Goal: Task Accomplishment & Management: Manage account settings

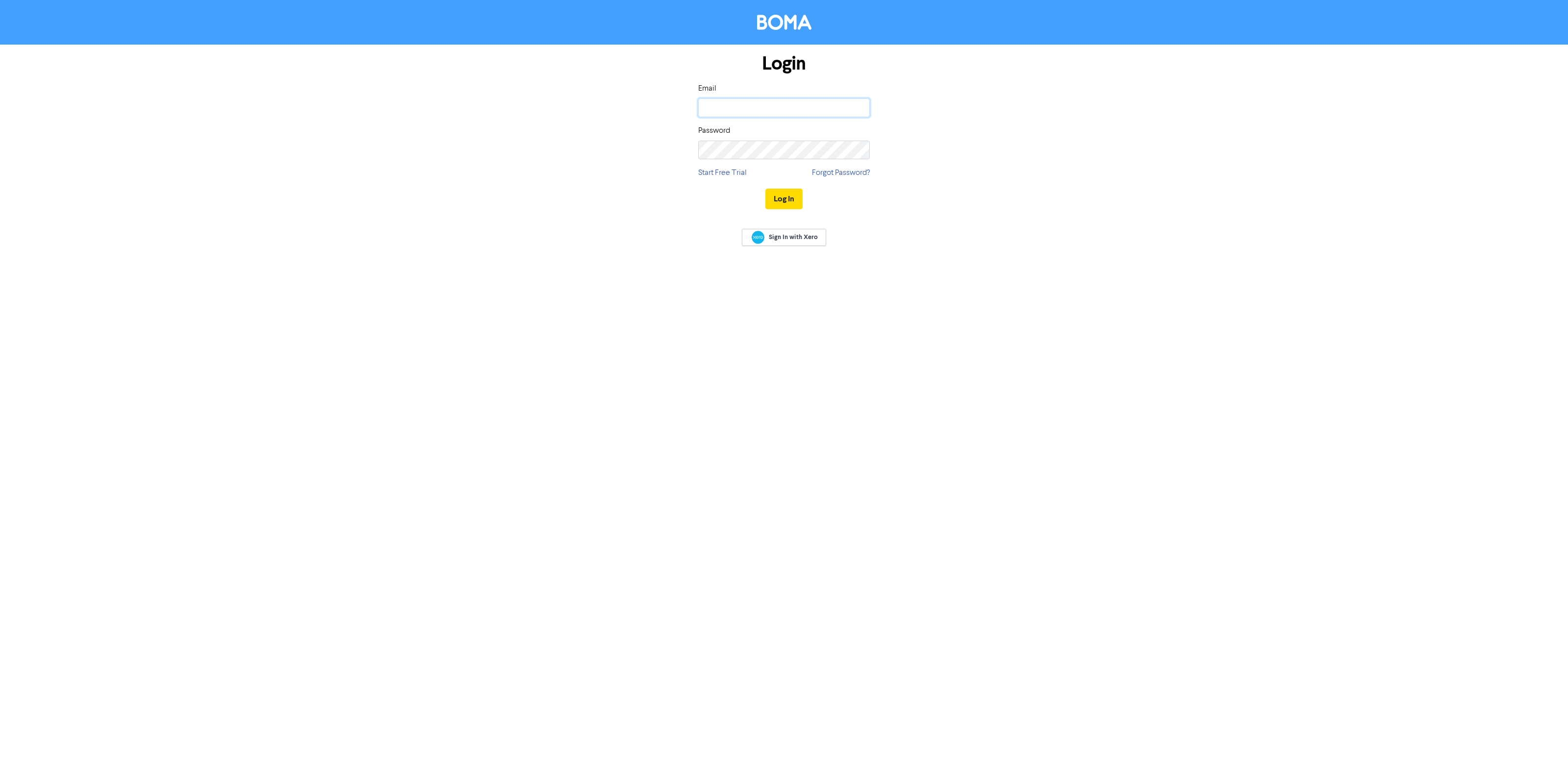
click at [746, 104] on input "email" at bounding box center [784, 108] width 172 height 19
type input "[PERSON_NAME][EMAIL_ADDRESS][DOMAIN_NAME]"
click at [765, 189] on button "Log In" at bounding box center [783, 199] width 37 height 21
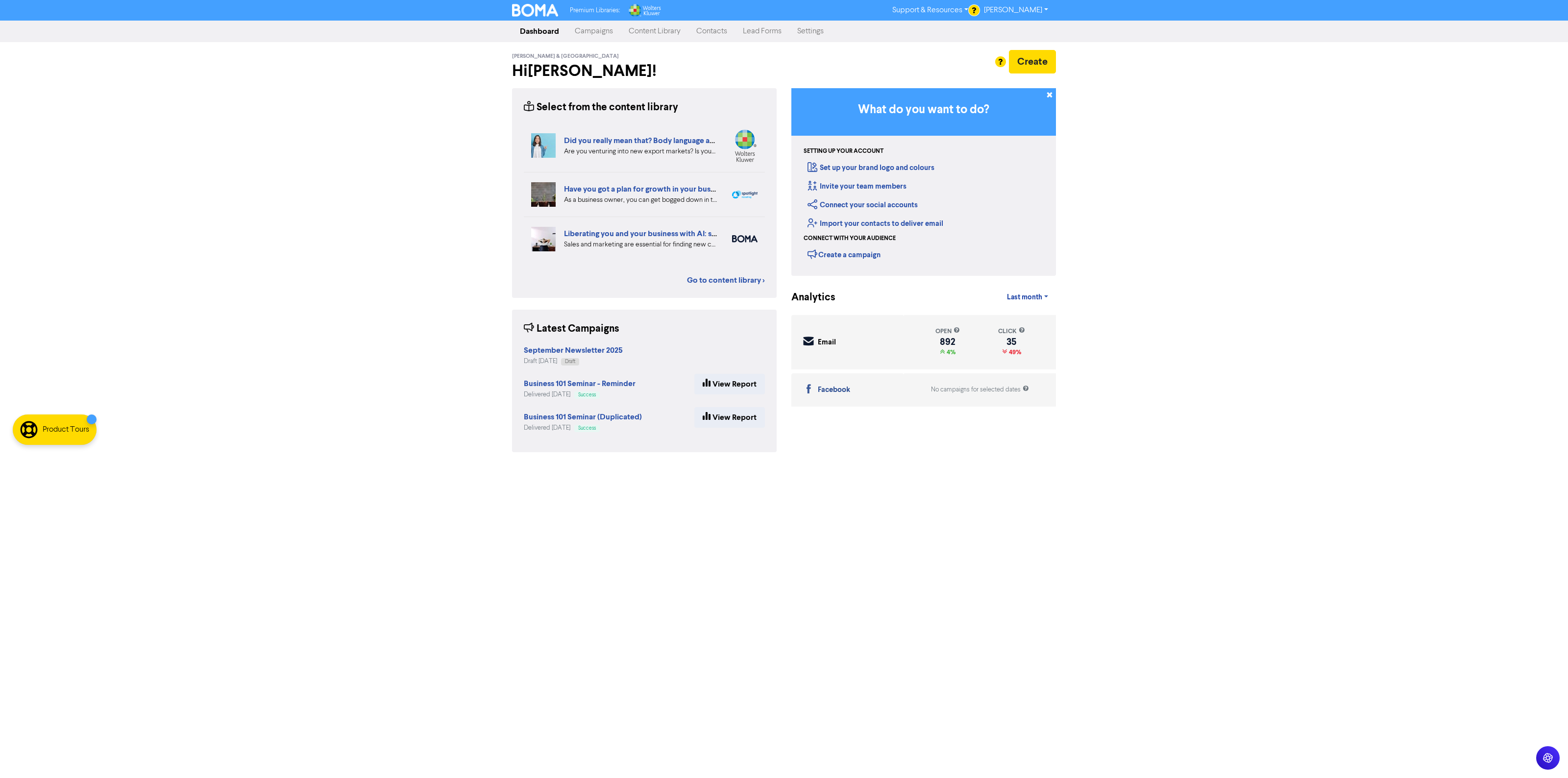
click at [603, 35] on link "Campaigns" at bounding box center [593, 31] width 54 height 19
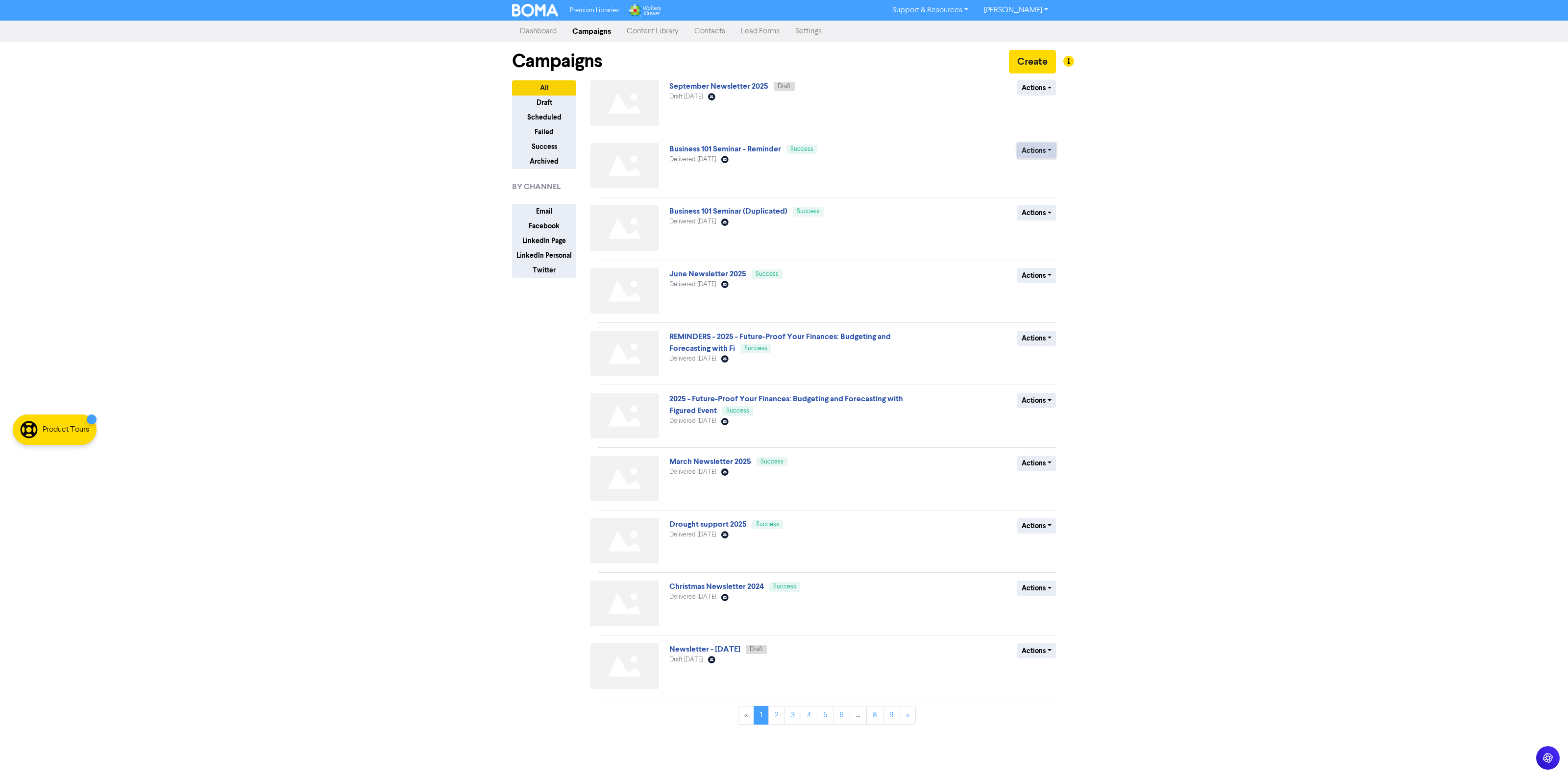
click at [1041, 155] on button "Actions" at bounding box center [1037, 150] width 39 height 15
click at [1050, 173] on button "Duplicate" at bounding box center [1056, 172] width 77 height 16
click at [1047, 89] on button "Actions" at bounding box center [1037, 88] width 39 height 15
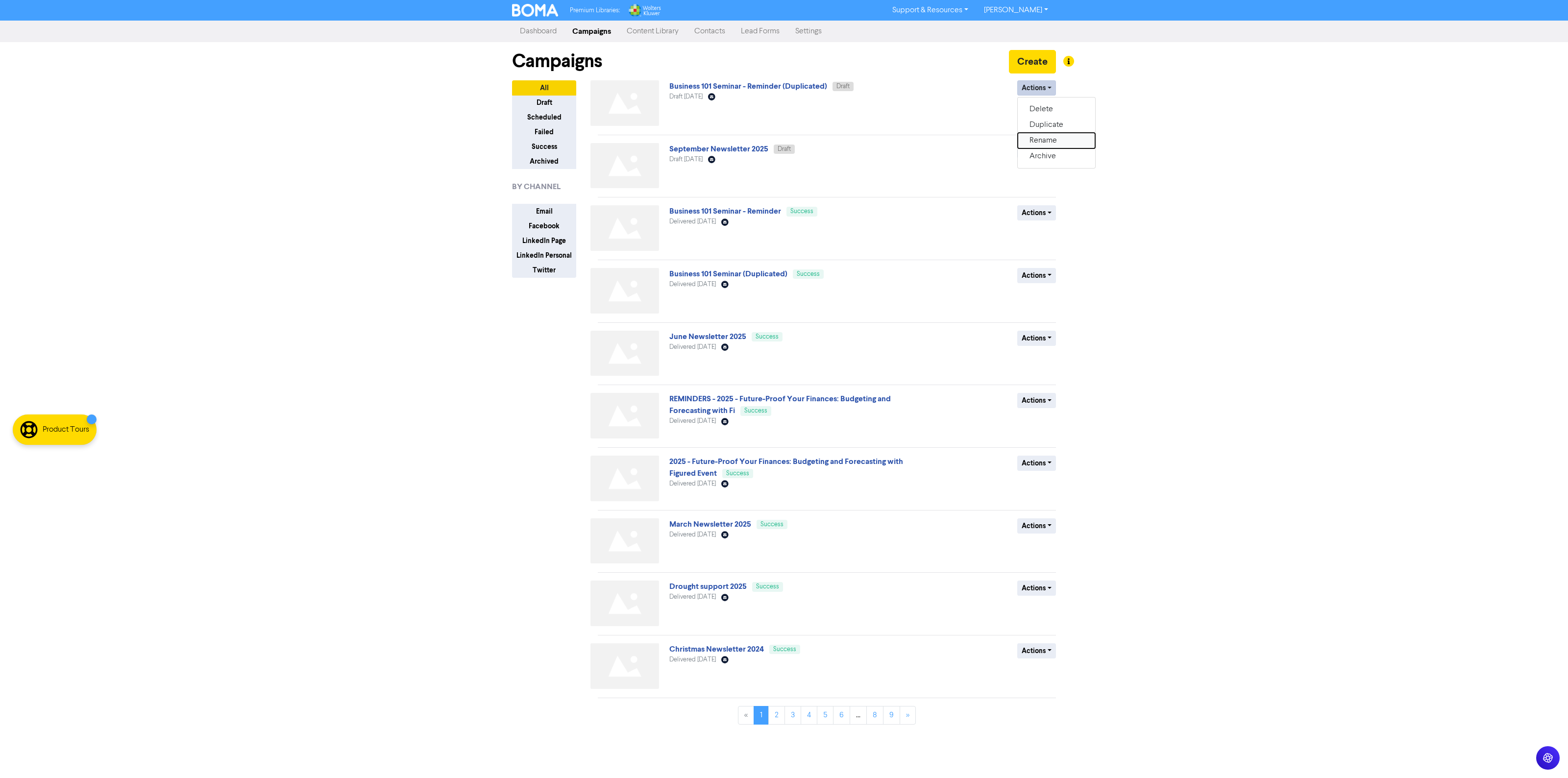
click at [1048, 142] on button "Rename" at bounding box center [1056, 141] width 77 height 16
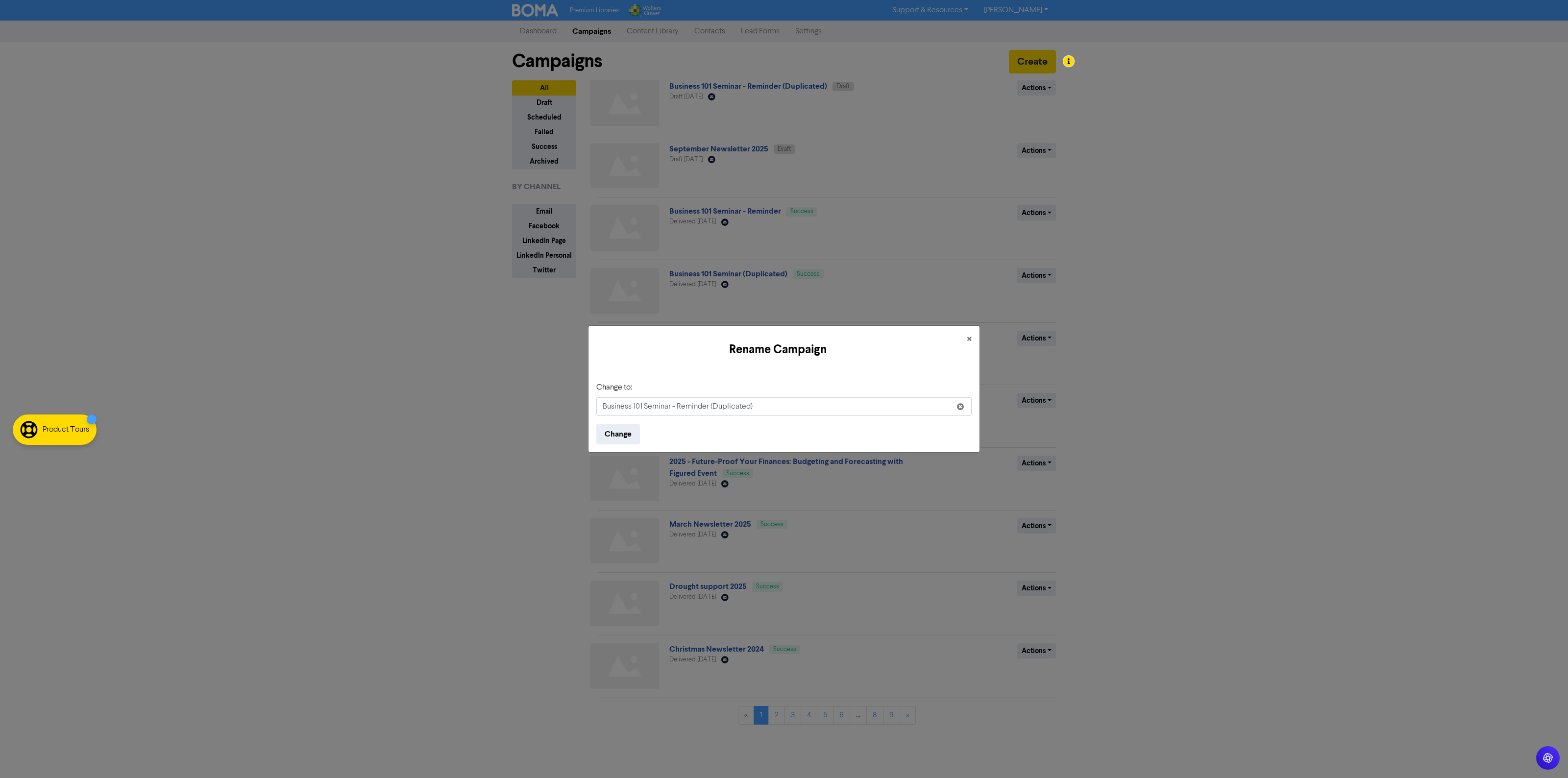
drag, startPoint x: 713, startPoint y: 404, endPoint x: 1086, endPoint y: 408, distance: 373.0
click at [1084, 409] on div "Rename Campaign × Change to: Business 101 Seminar - Reminder (Duplicated) Change" at bounding box center [784, 389] width 1568 height 778
click at [679, 406] on input "Business 101 Seminar - Reminder" at bounding box center [784, 407] width 376 height 19
type input "Business 101 Seminar - FINAL Reminder"
click at [858, 382] on div "Change to: Business 101 Seminar - FINAL Reminder" at bounding box center [784, 399] width 376 height 34
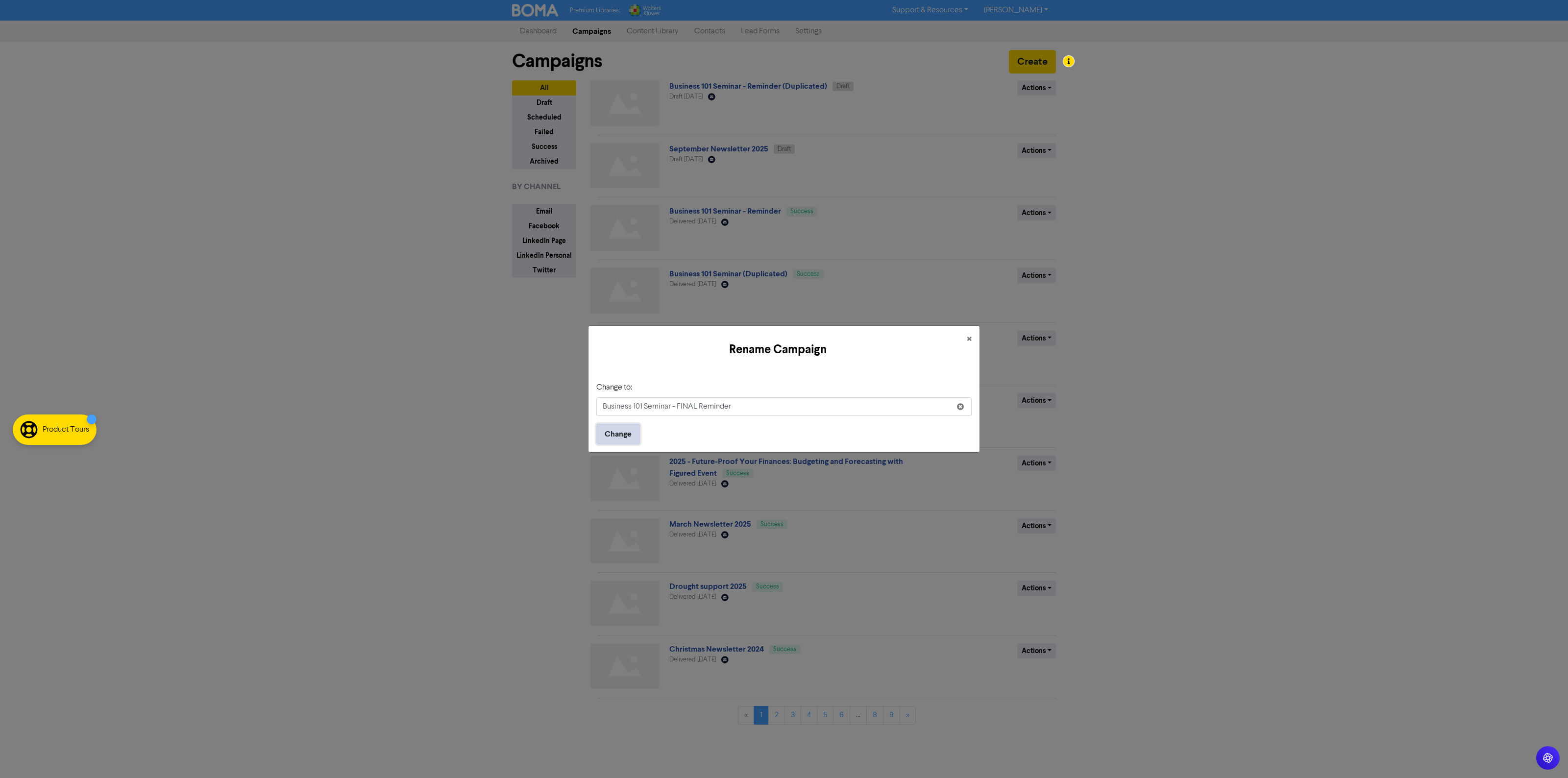
click at [615, 425] on button "Change" at bounding box center [618, 434] width 44 height 21
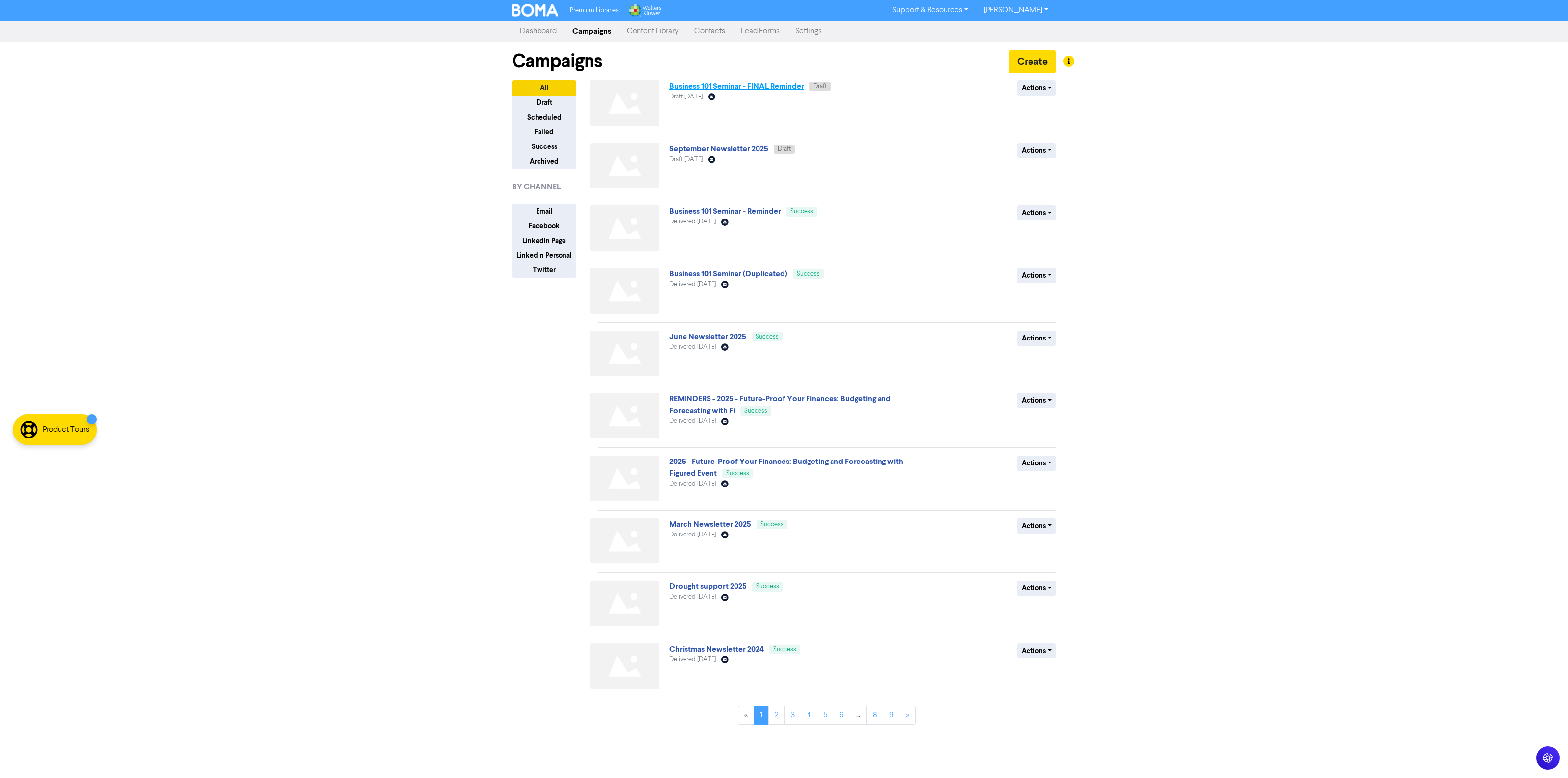
click at [699, 84] on link "Business 101 Seminar - FINAL Reminder" at bounding box center [737, 86] width 135 height 10
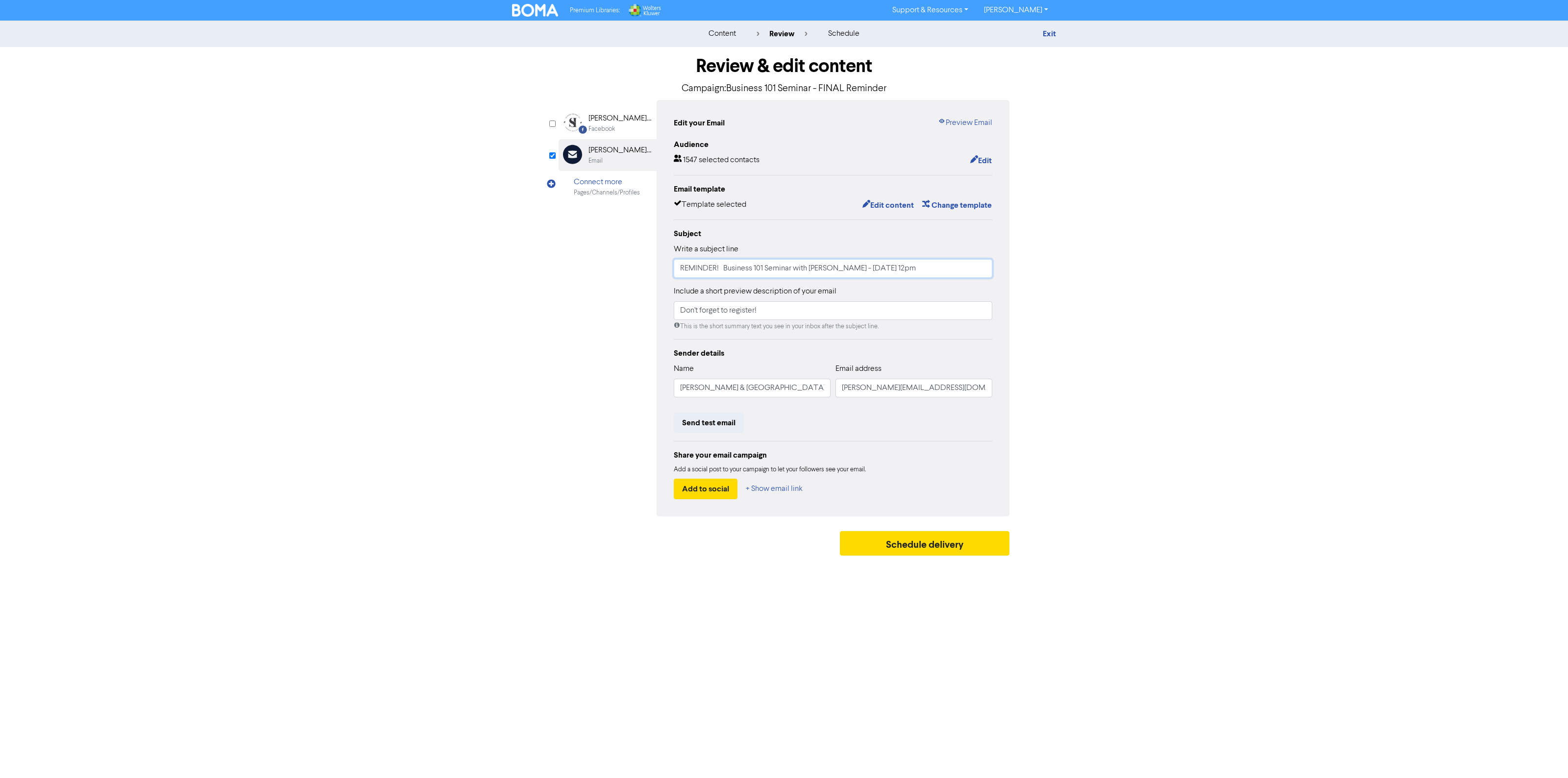
drag, startPoint x: 713, startPoint y: 268, endPoint x: 628, endPoint y: 249, distance: 87.1
click at [628, 249] on div "Facebook Created with Sketch. [PERSON_NAME] & Ireland Facebook Email Created wi…" at bounding box center [784, 308] width 451 height 416
type input "LAST CHANCE! Business 101 Seminar with [PERSON_NAME] - [DATE] 12pm"
drag, startPoint x: 1050, startPoint y: 283, endPoint x: 1039, endPoint y: 278, distance: 12.1
click at [1049, 283] on div "Review & edit content Campaign: Business 101 Seminar - FINAL Reminder Facebook …" at bounding box center [784, 304] width 559 height 514
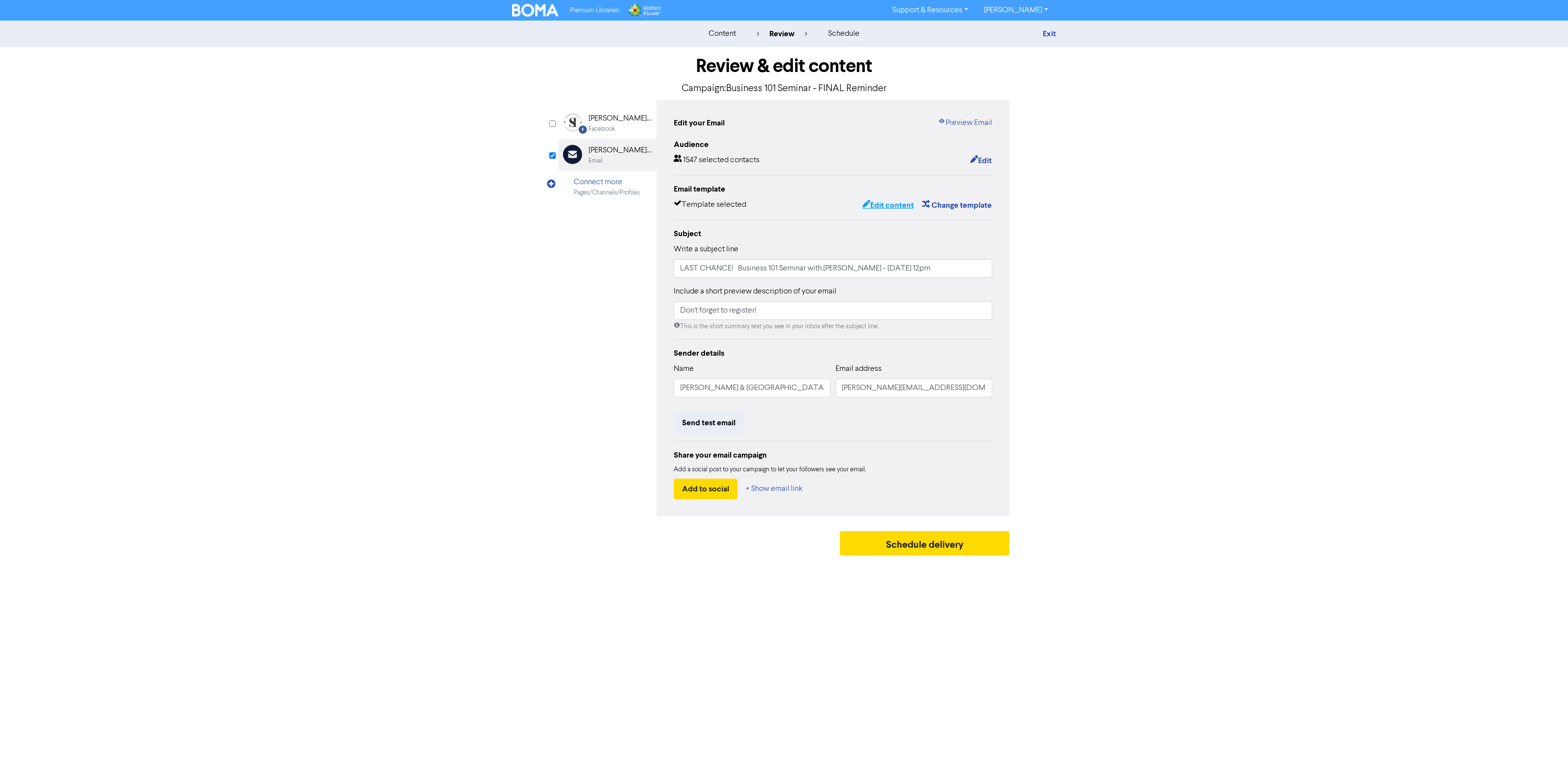
click at [891, 205] on button "Edit content" at bounding box center [888, 205] width 52 height 13
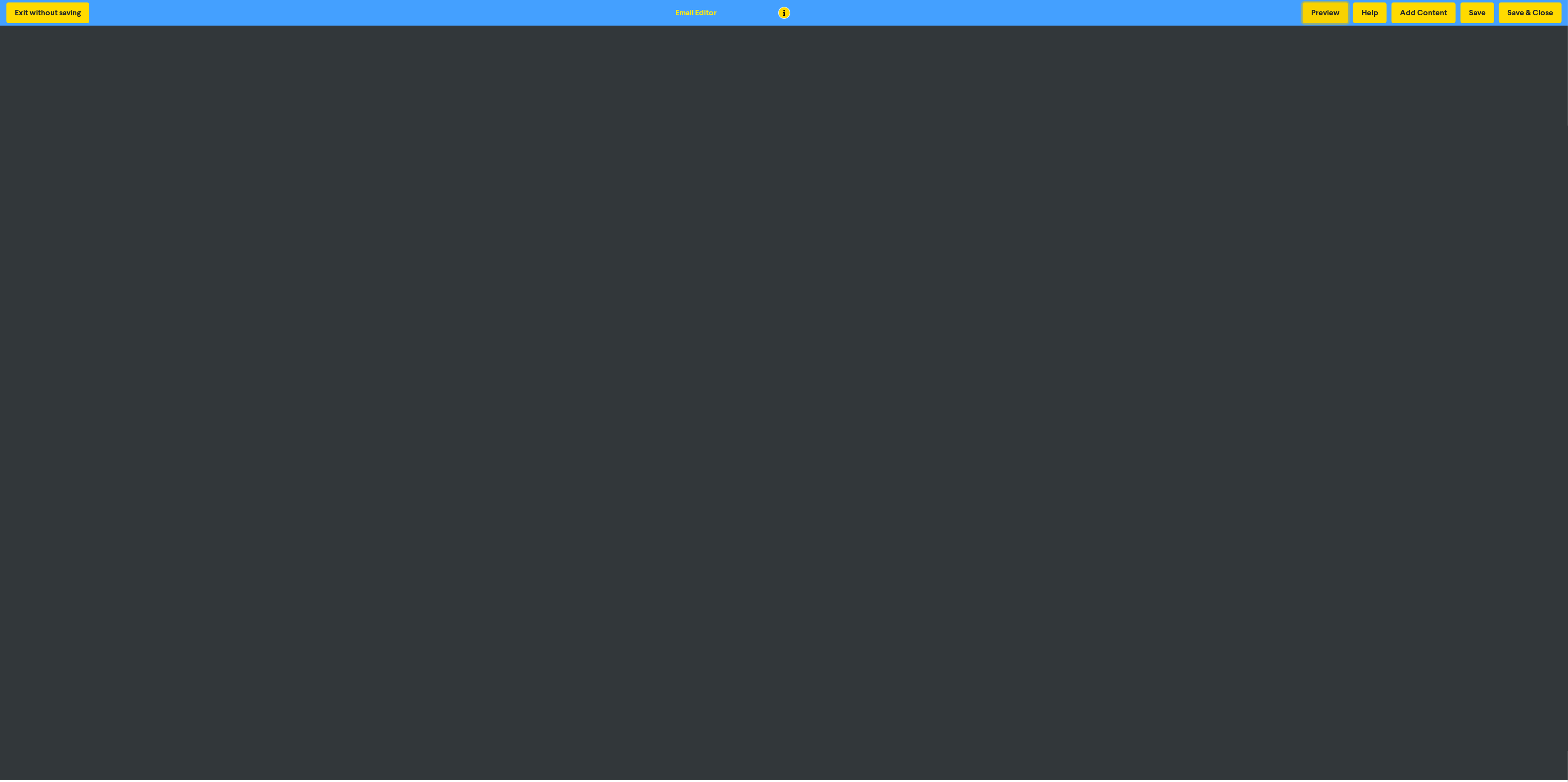
click at [1307, 4] on button "Preview" at bounding box center [1326, 13] width 45 height 21
click at [1329, 12] on button "Preview" at bounding box center [1326, 13] width 45 height 21
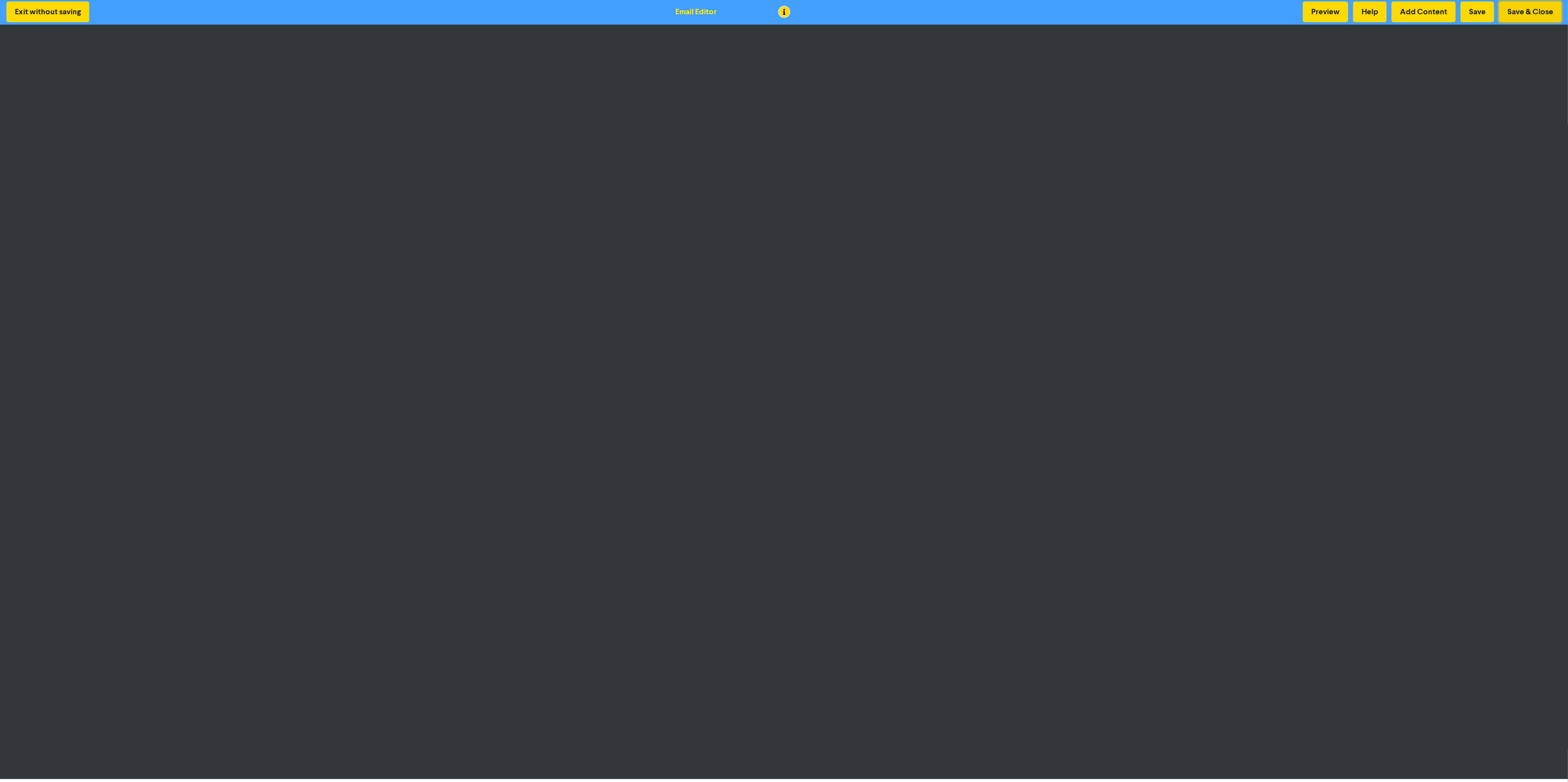
click at [1523, 15] on button "Save & Close" at bounding box center [1530, 12] width 62 height 21
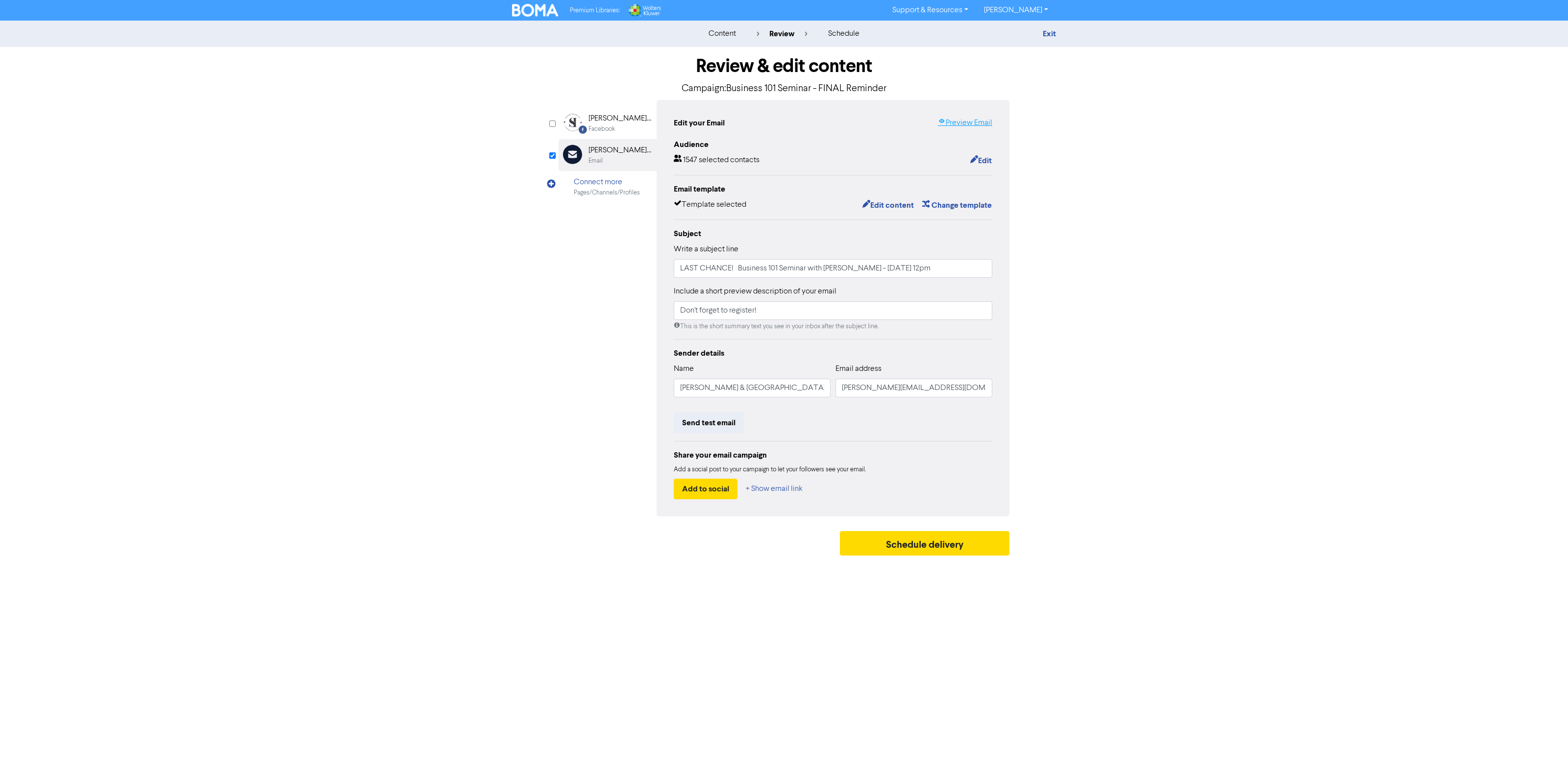
click at [961, 119] on link "Preview Email" at bounding box center [965, 122] width 54 height 12
